Goal: Check status: Check status

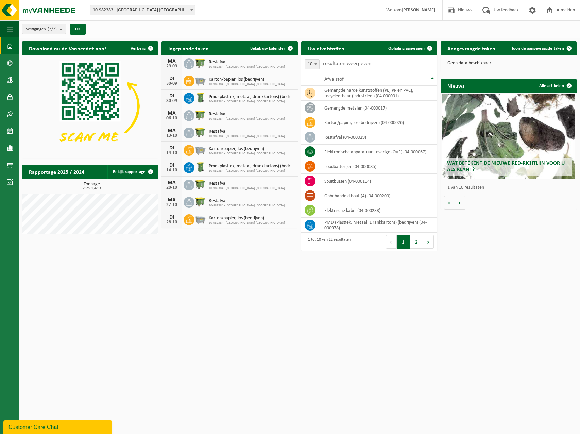
click at [215, 82] on span "10-982384 - [GEOGRAPHIC_DATA] [GEOGRAPHIC_DATA]" at bounding box center [247, 84] width 76 height 4
click at [186, 78] on icon at bounding box center [189, 81] width 7 height 7
click at [169, 80] on div "DI" at bounding box center [172, 78] width 14 height 5
click at [227, 80] on span "Karton/papier, los (bedrijven)" at bounding box center [247, 79] width 76 height 5
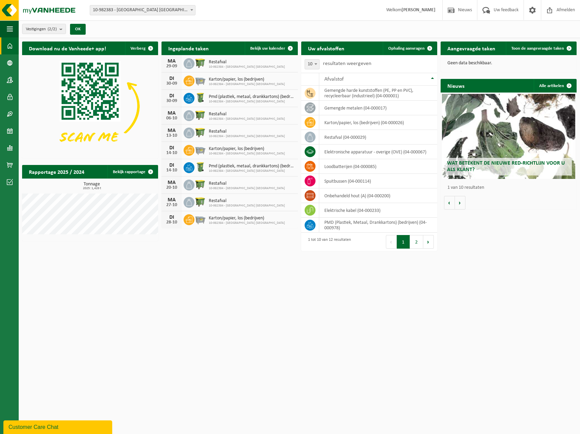
drag, startPoint x: 227, startPoint y: 80, endPoint x: 174, endPoint y: 78, distance: 53.4
click at [174, 78] on div "DI" at bounding box center [172, 78] width 14 height 5
click at [310, 121] on icon at bounding box center [310, 122] width 7 height 7
click at [341, 125] on td "karton/papier, los (bedrijven) (04-000026)" at bounding box center [378, 122] width 118 height 15
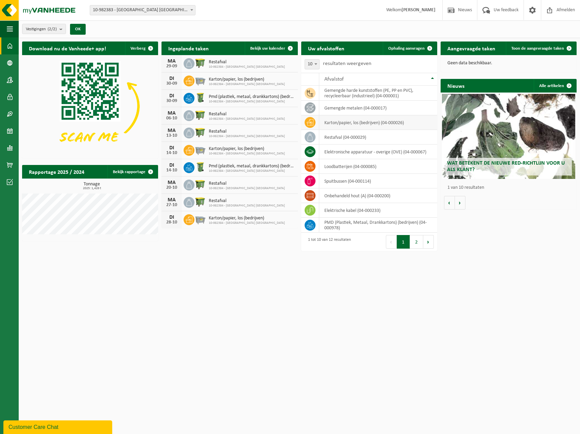
drag, startPoint x: 341, startPoint y: 125, endPoint x: 309, endPoint y: 123, distance: 32.4
click at [309, 123] on icon at bounding box center [310, 122] width 7 height 6
